Goal: Task Accomplishment & Management: Manage account settings

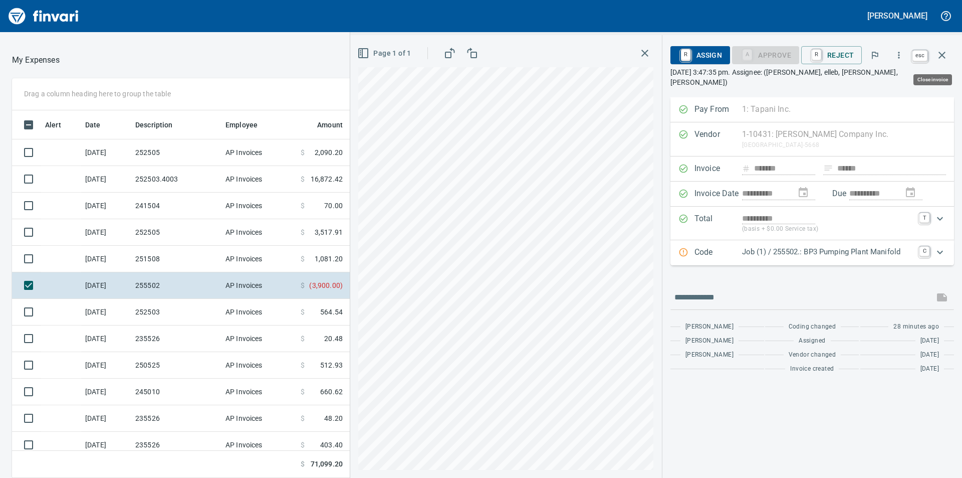
scroll to position [360, 665]
click at [945, 55] on icon "button" at bounding box center [942, 55] width 12 height 12
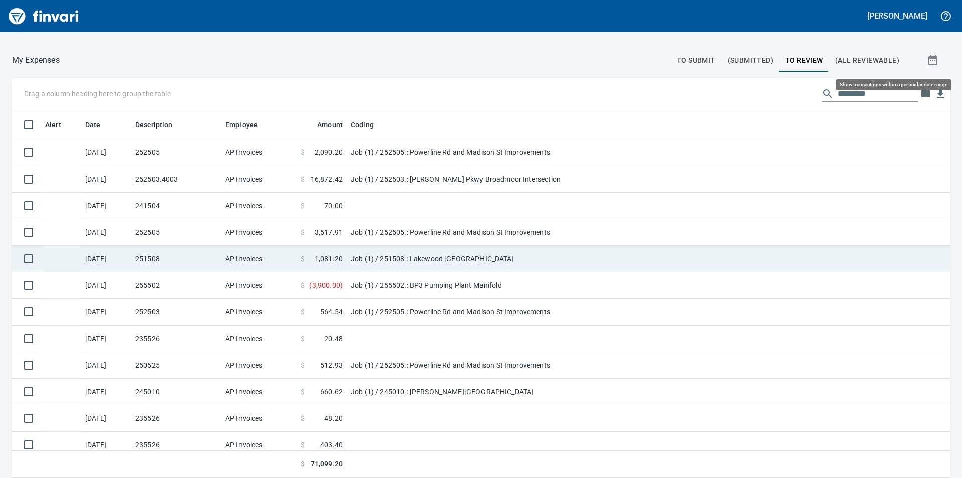
scroll to position [360, 916]
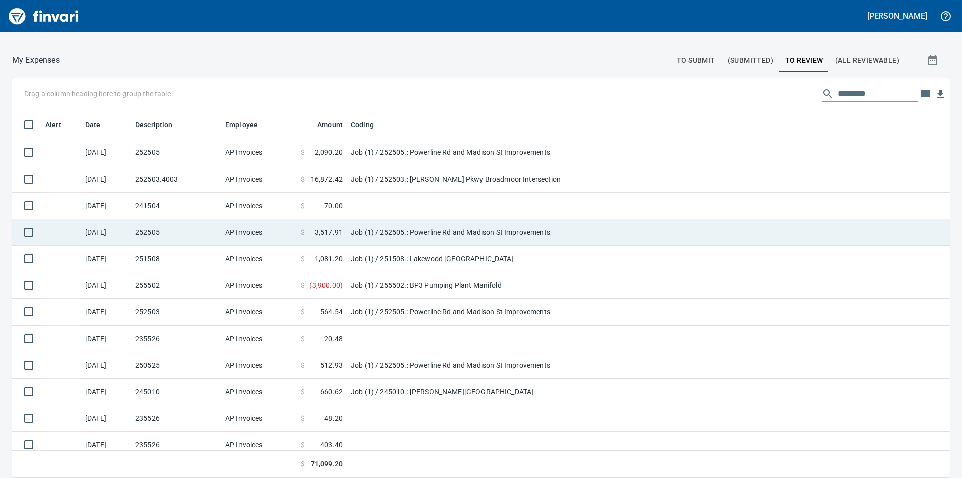
click at [409, 231] on td "Job (1) / 252505.: Powerline Rd and Madison St Improvements" at bounding box center [472, 232] width 251 height 27
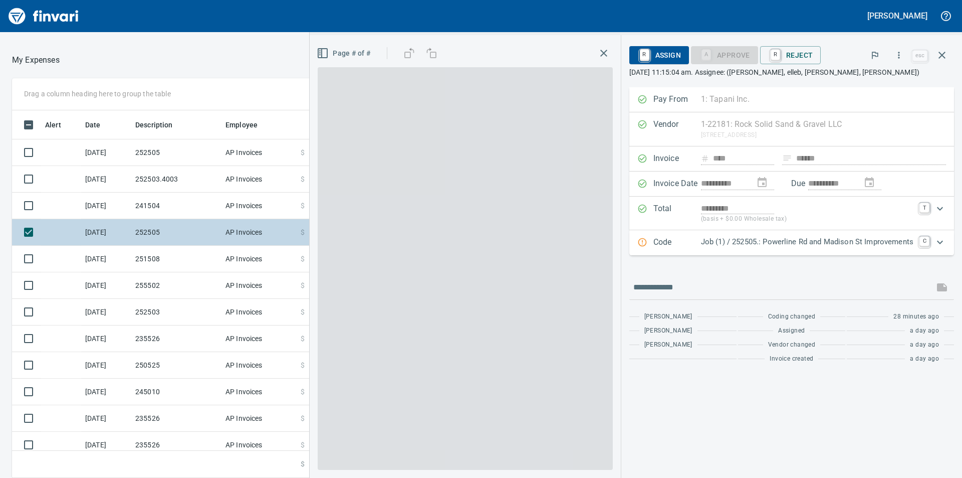
scroll to position [360, 665]
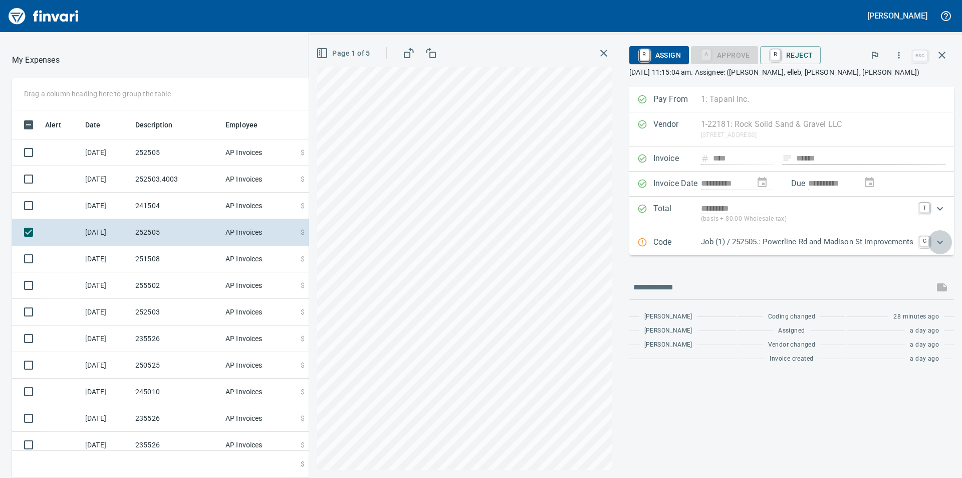
click at [941, 243] on icon "Expand" at bounding box center [940, 242] width 6 height 4
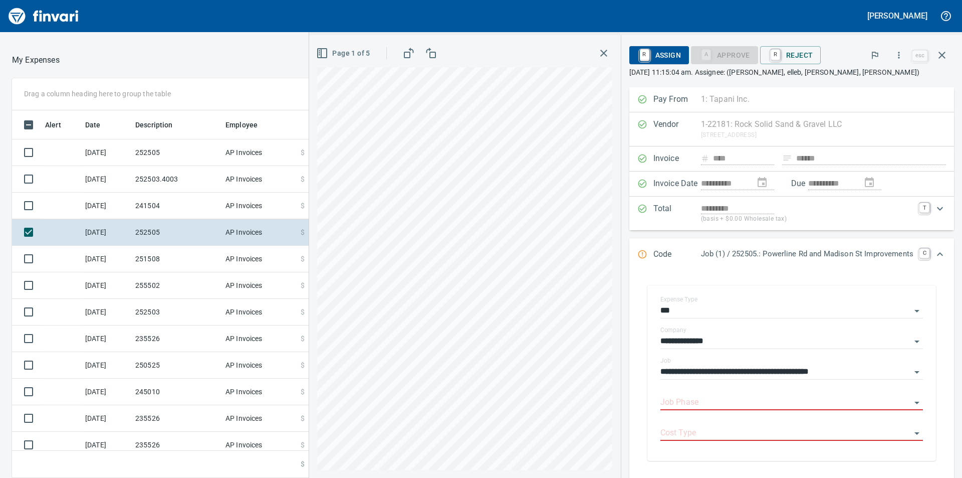
click at [937, 54] on icon "button" at bounding box center [942, 55] width 12 height 12
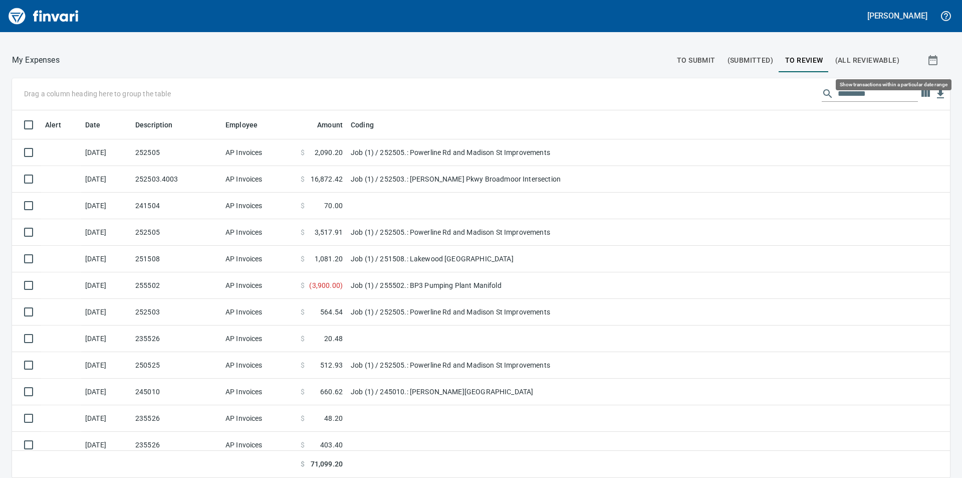
scroll to position [360, 916]
